Goal: Information Seeking & Learning: Learn about a topic

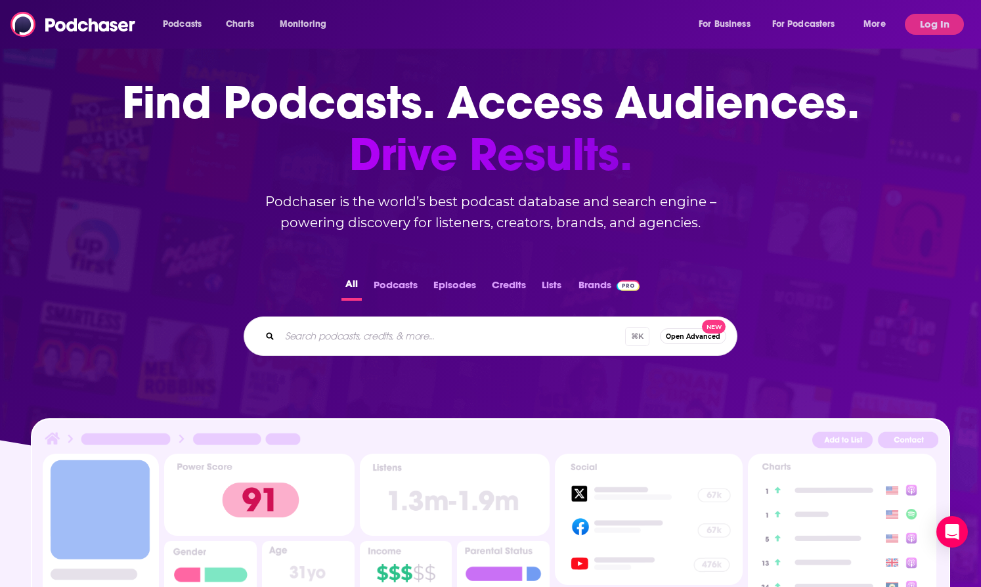
scroll to position [209, 0]
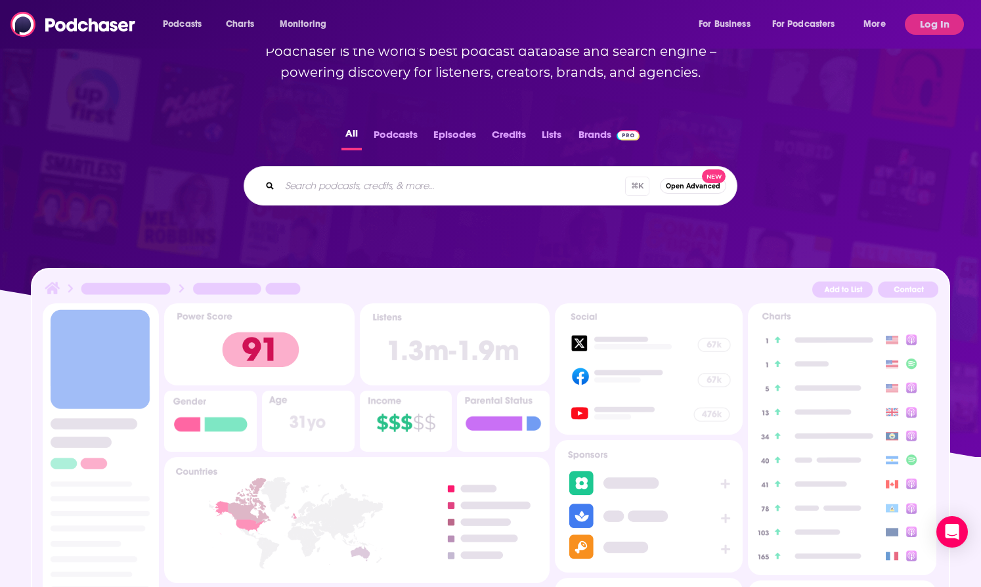
click at [559, 128] on button "Lists" at bounding box center [552, 138] width 28 height 26
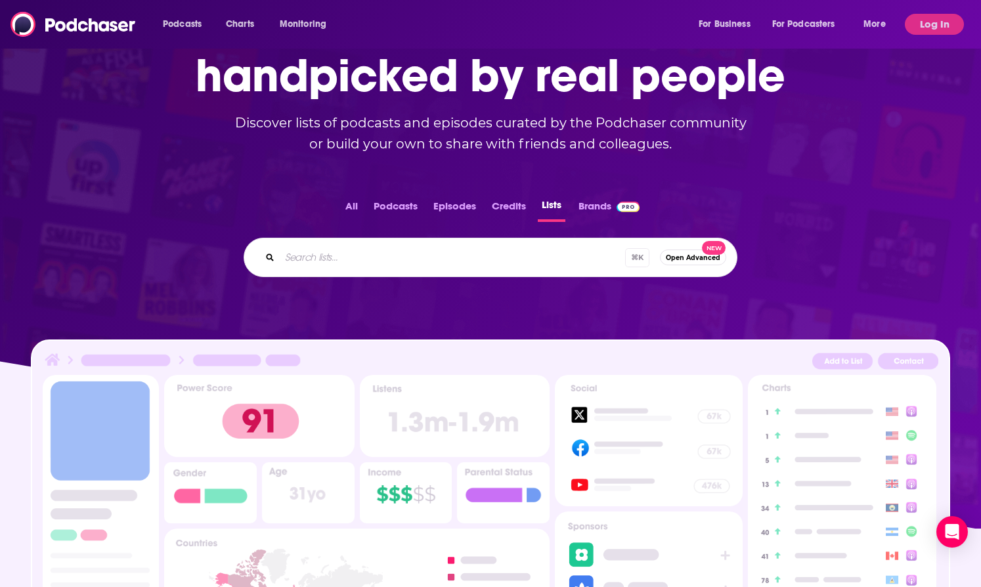
scroll to position [0, 0]
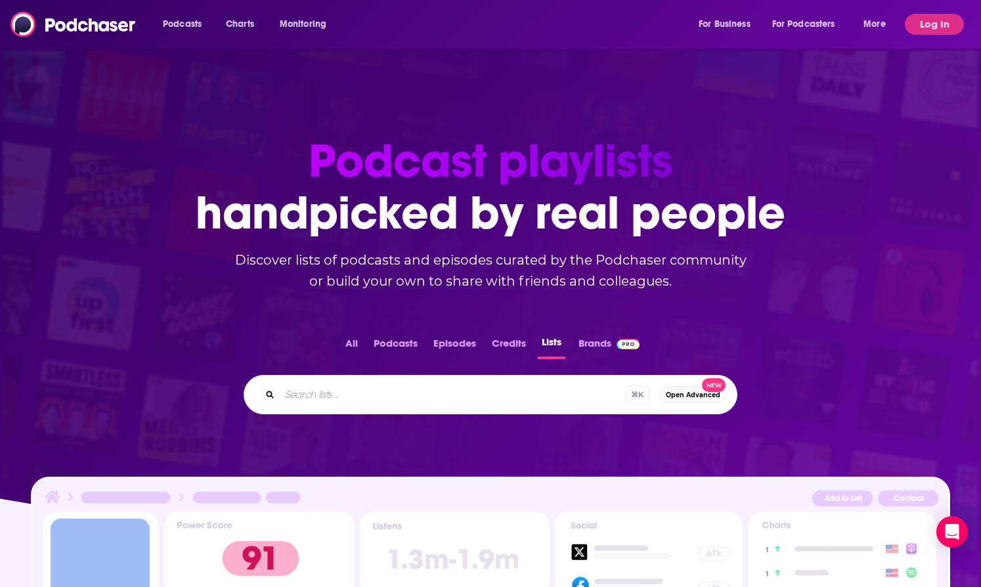
drag, startPoint x: 486, startPoint y: 281, endPoint x: 356, endPoint y: 236, distance: 136.8
click at [356, 83] on div "Meet the people behind your favorite podcasts Just like movie credits, podcast …" at bounding box center [490, 83] width 893 height 0
click at [356, 236] on h1 "Meet the people behind your favorite podcasts" at bounding box center [490, 187] width 893 height 104
click at [358, 352] on button "All" at bounding box center [351, 346] width 20 height 26
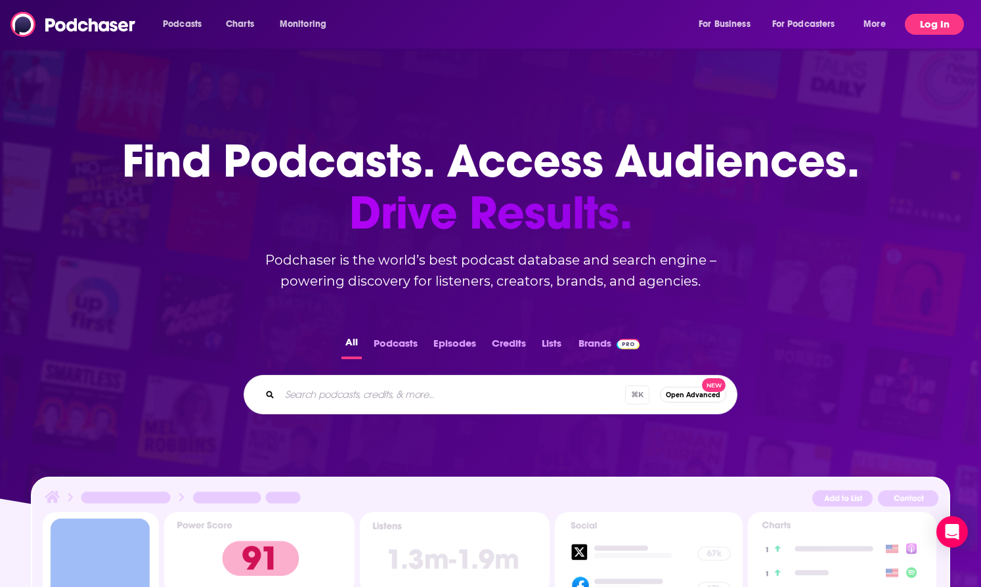
click at [929, 24] on button "Log In" at bounding box center [933, 24] width 59 height 21
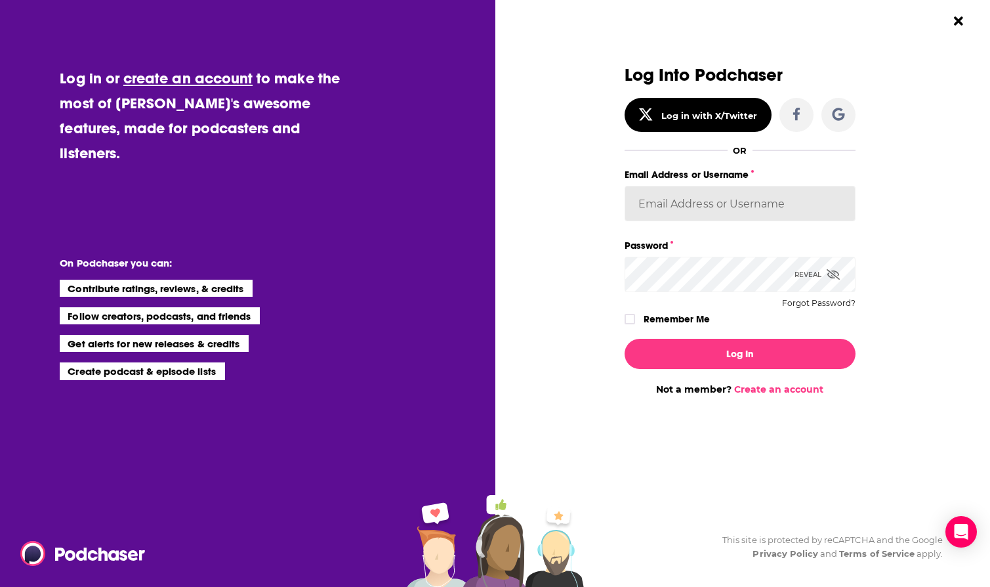
type input "amacLellan@getproof.com"
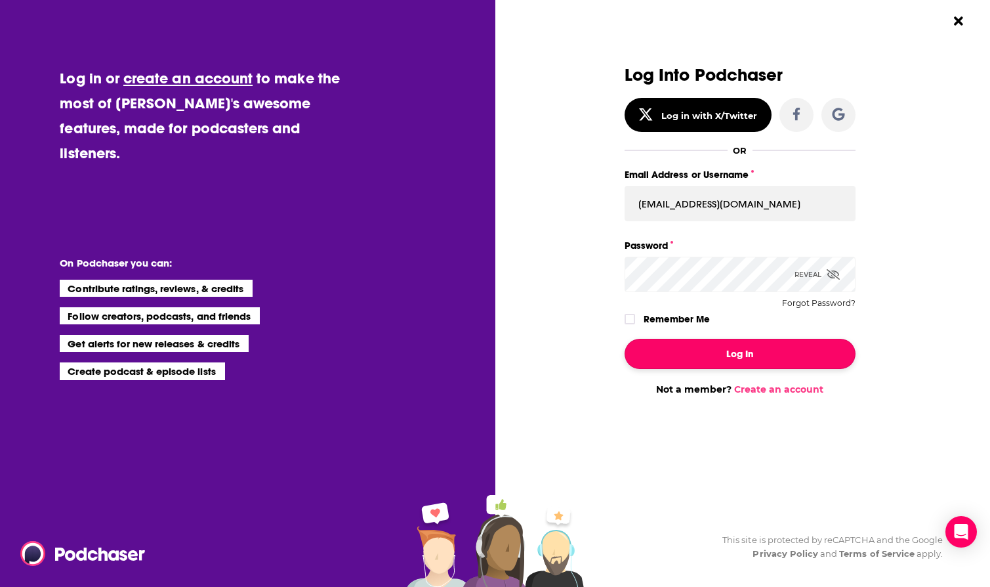
click at [730, 357] on button "Log In" at bounding box center [740, 354] width 231 height 30
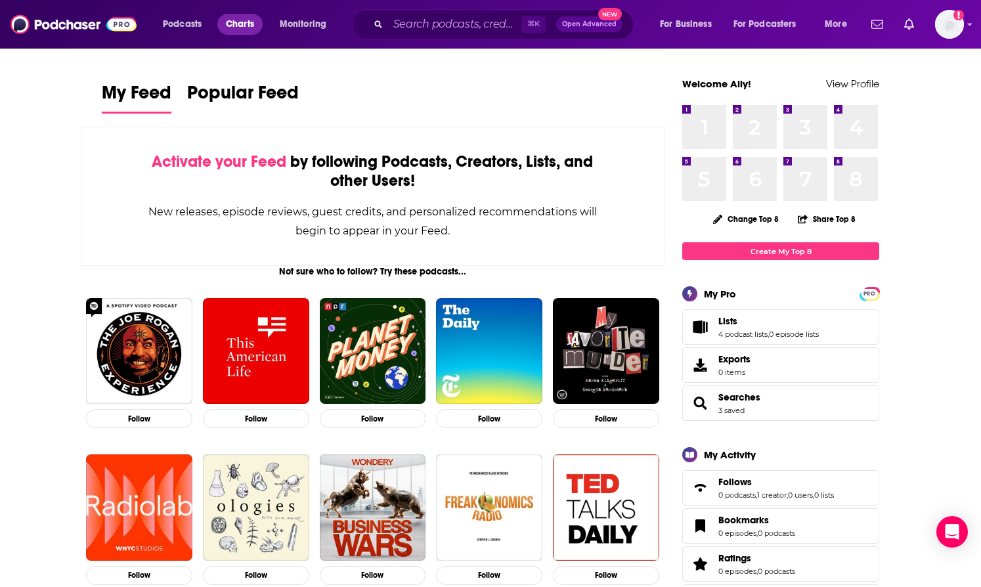
click at [230, 21] on span "Charts" at bounding box center [240, 24] width 28 height 18
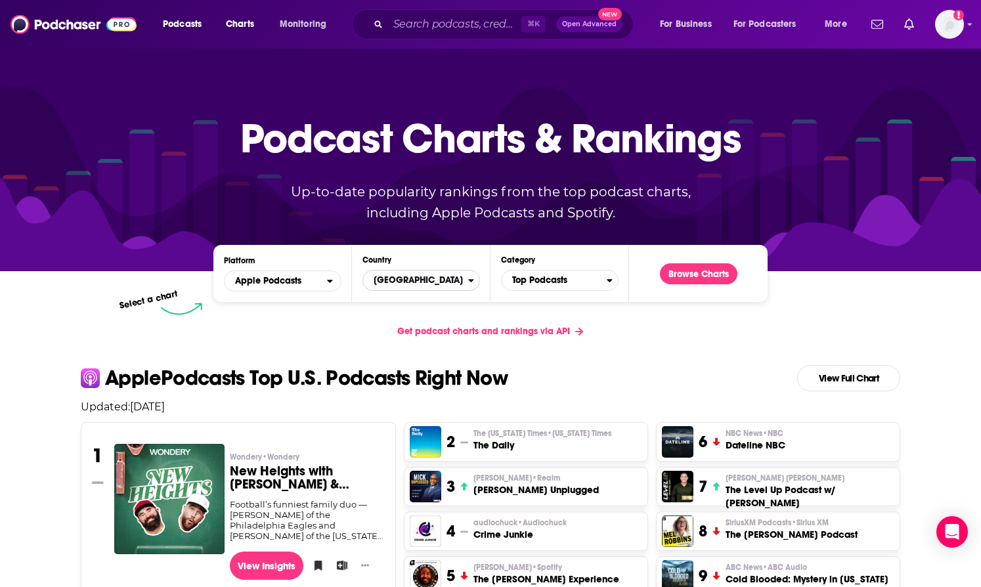
click at [435, 286] on span "[GEOGRAPHIC_DATA]" at bounding box center [415, 280] width 105 height 22
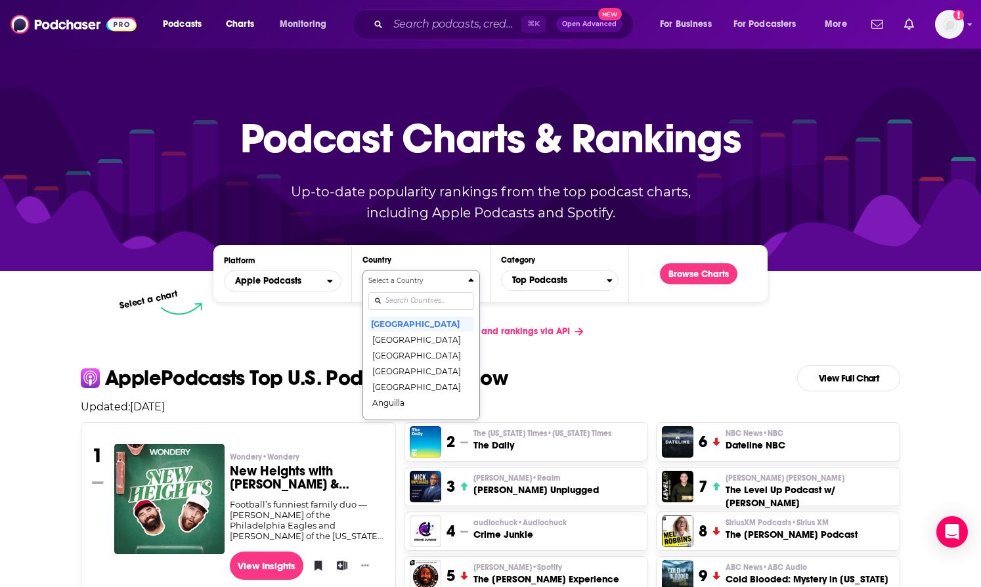
click at [413, 301] on input "Countries" at bounding box center [421, 301] width 106 height 18
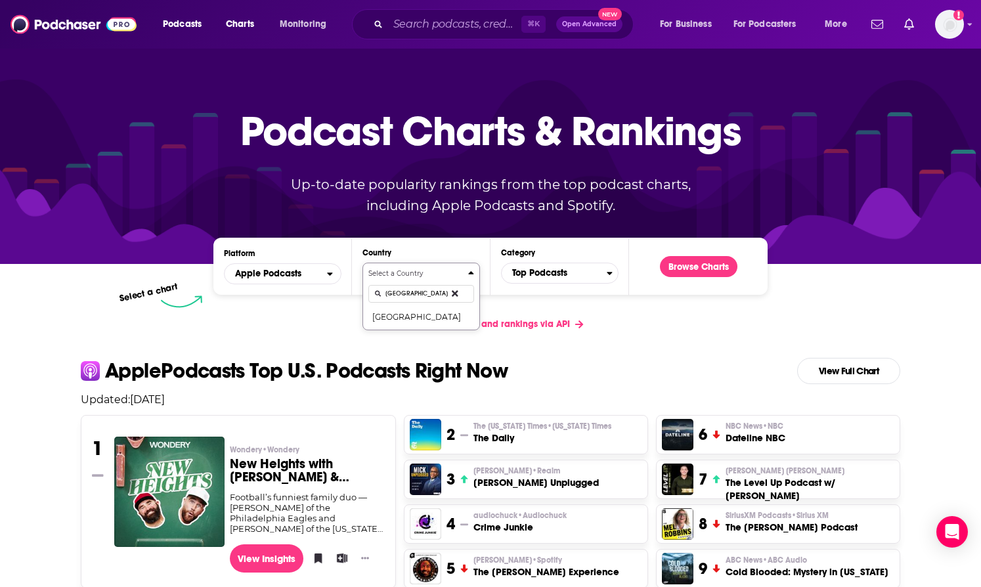
type input "canada"
click at [398, 308] on div "canada" at bounding box center [421, 293] width 106 height 30
click at [401, 315] on button "[GEOGRAPHIC_DATA]" at bounding box center [421, 316] width 106 height 16
click at [557, 276] on span "Top Podcasts" at bounding box center [553, 273] width 105 height 22
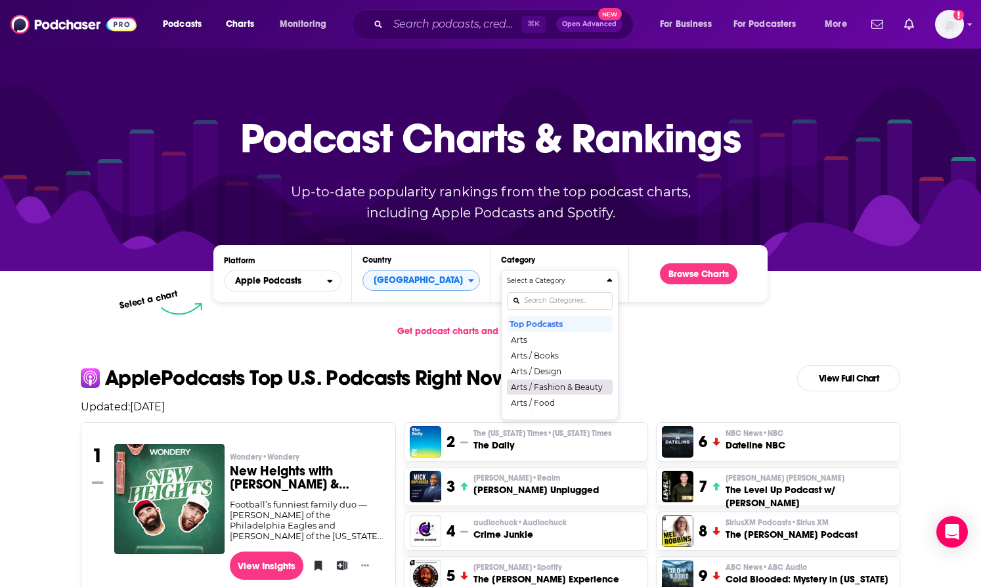
scroll to position [256, 0]
click at [540, 300] on input "Categories" at bounding box center [560, 301] width 106 height 18
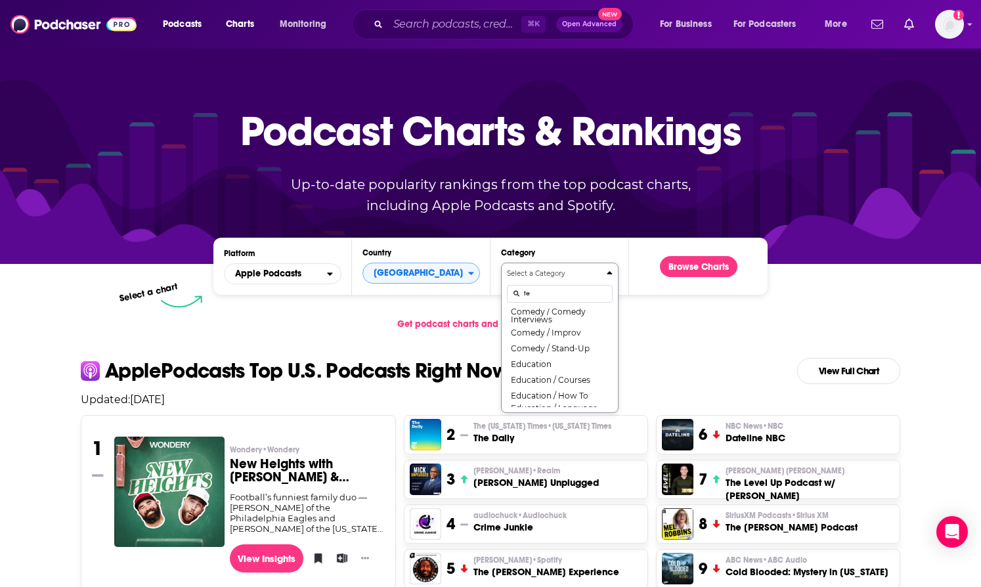
scroll to position [0, 0]
type input "tech"
click at [530, 340] on div "News / Tech News Technology" at bounding box center [560, 324] width 106 height 32
click at [530, 337] on button "Technology" at bounding box center [560, 332] width 106 height 16
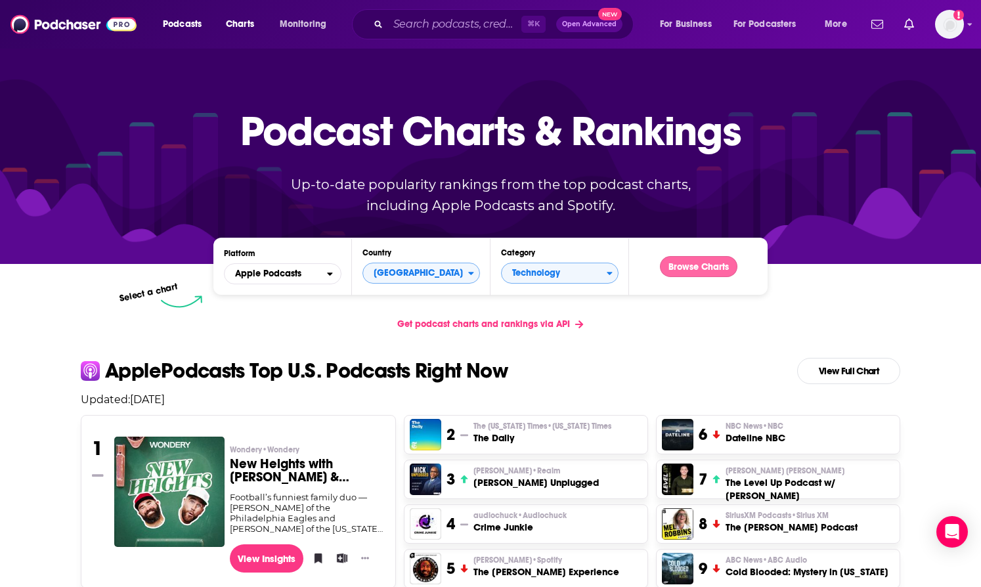
click at [691, 268] on button "Browse Charts" at bounding box center [698, 266] width 77 height 21
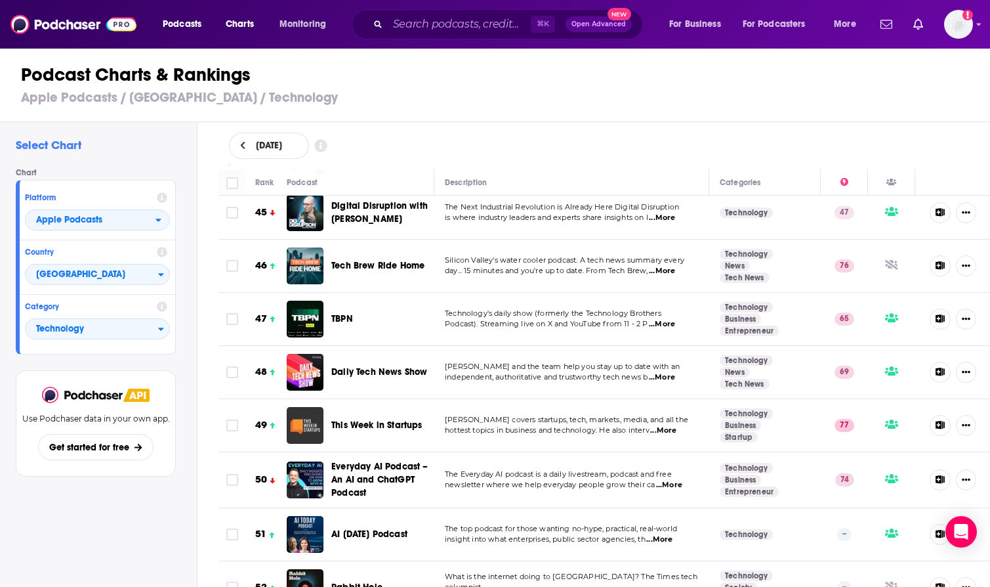
scroll to position [2409, 0]
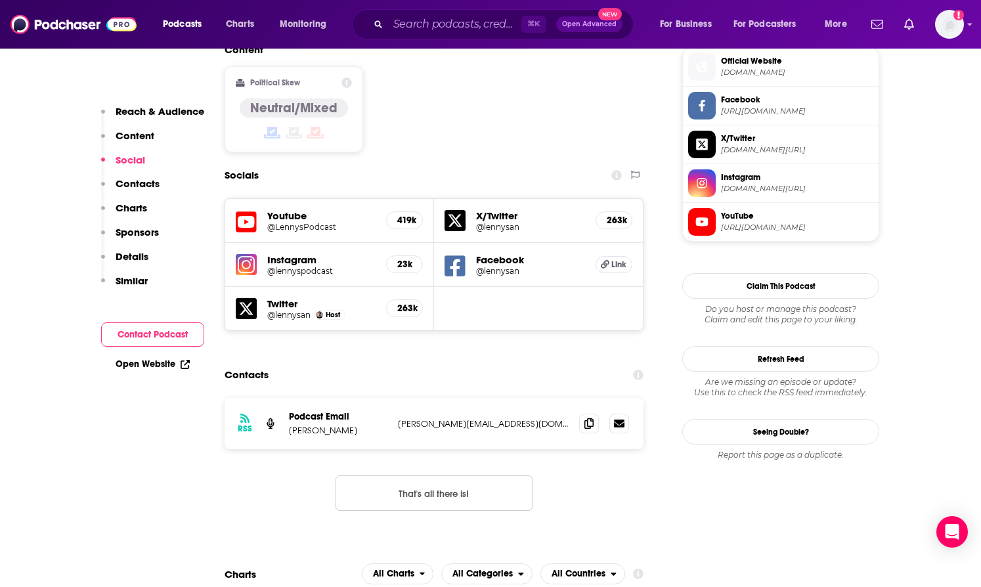
scroll to position [819, 0]
